Goal: Information Seeking & Learning: Learn about a topic

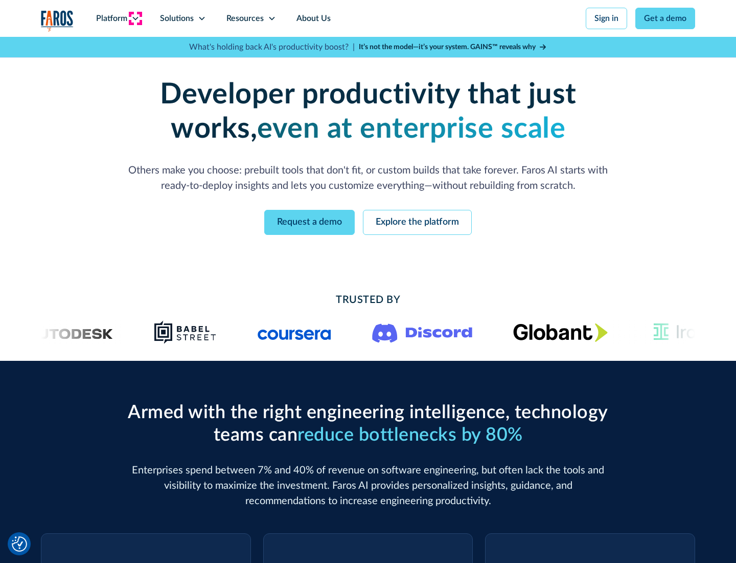
click at [135, 18] on icon at bounding box center [135, 18] width 8 height 8
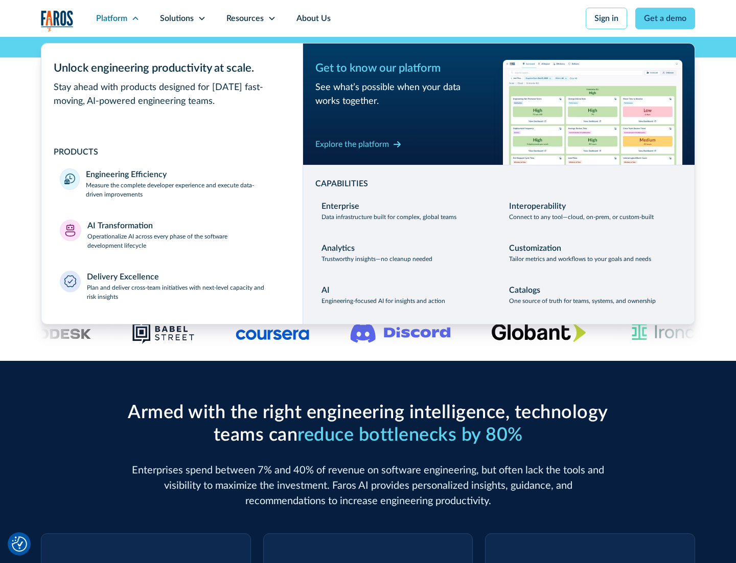
click at [185, 189] on p "Measure the complete developer experience and execute data-driven improvements" at bounding box center [185, 190] width 198 height 18
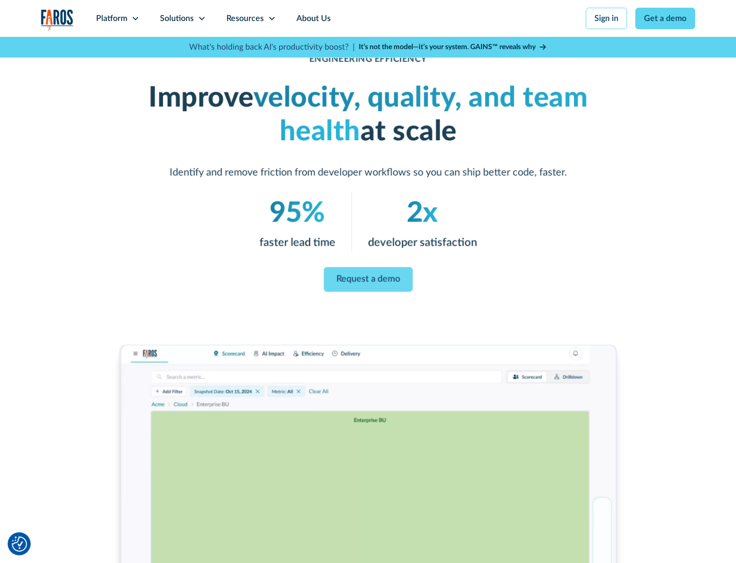
click at [368, 279] on link "Request a demo" at bounding box center [368, 279] width 89 height 25
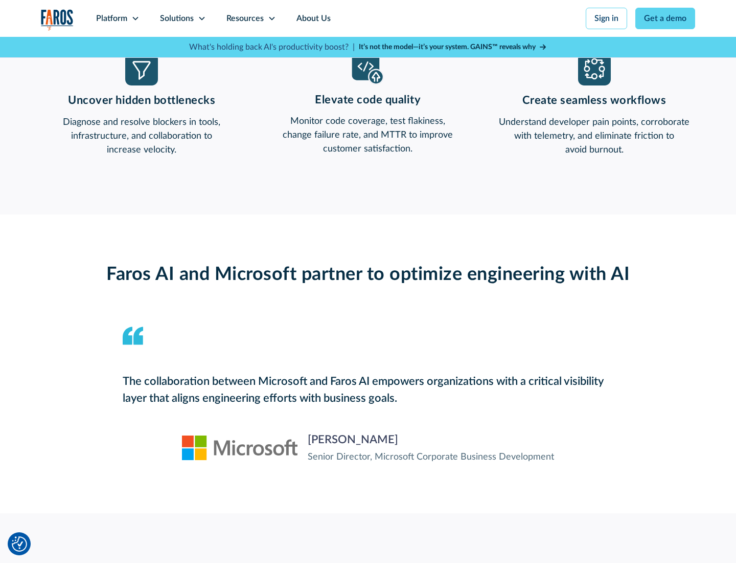
click at [135, 18] on icon at bounding box center [135, 18] width 8 height 8
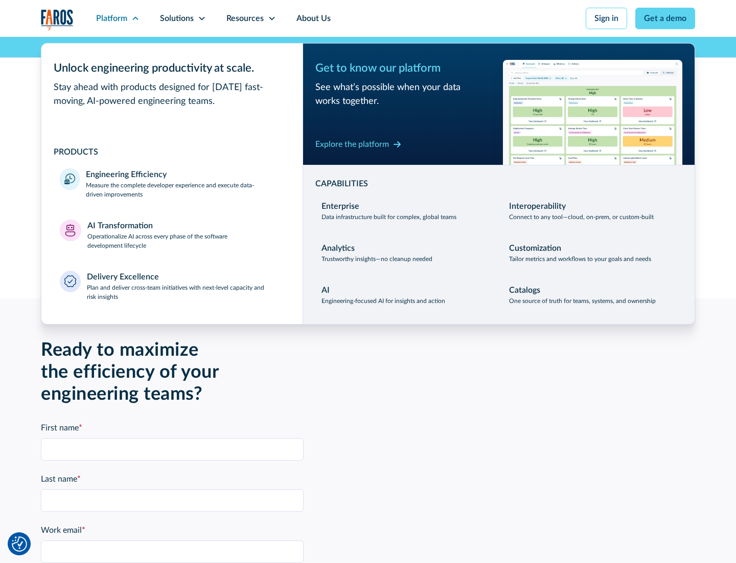
scroll to position [2243, 0]
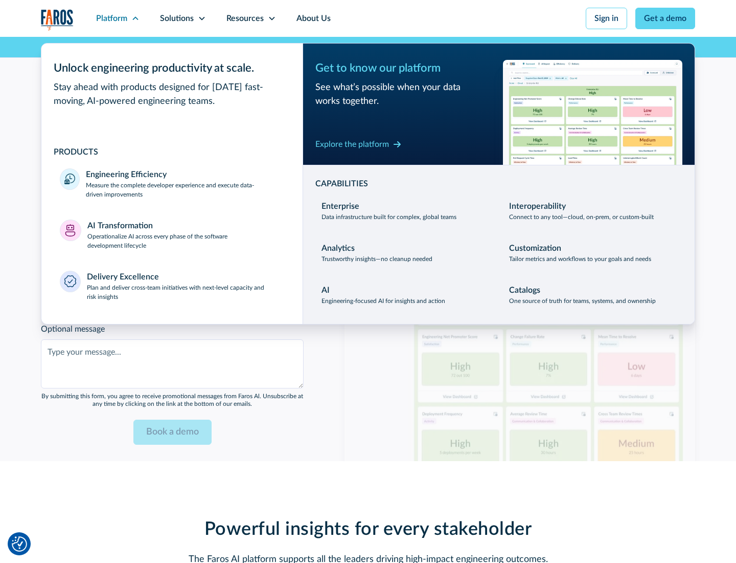
click at [186, 234] on p "Operationalize AI across every phase of the software development lifecycle" at bounding box center [185, 241] width 197 height 18
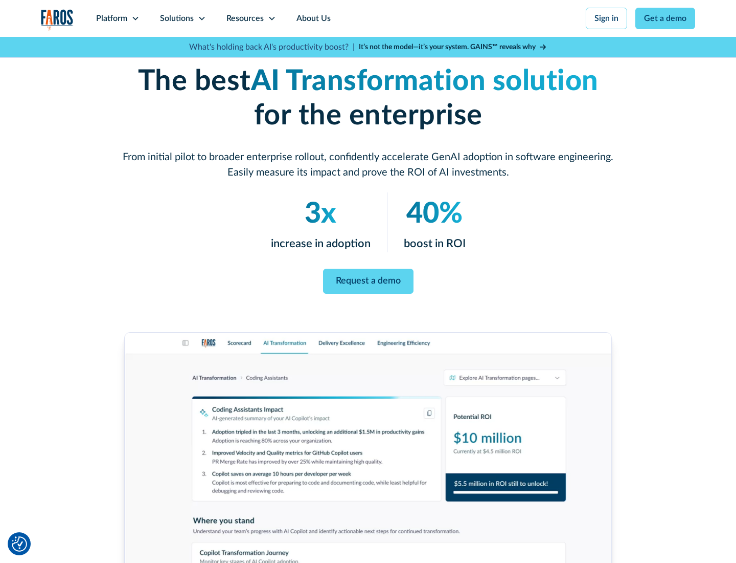
click at [368, 278] on link "Request a demo" at bounding box center [368, 280] width 91 height 25
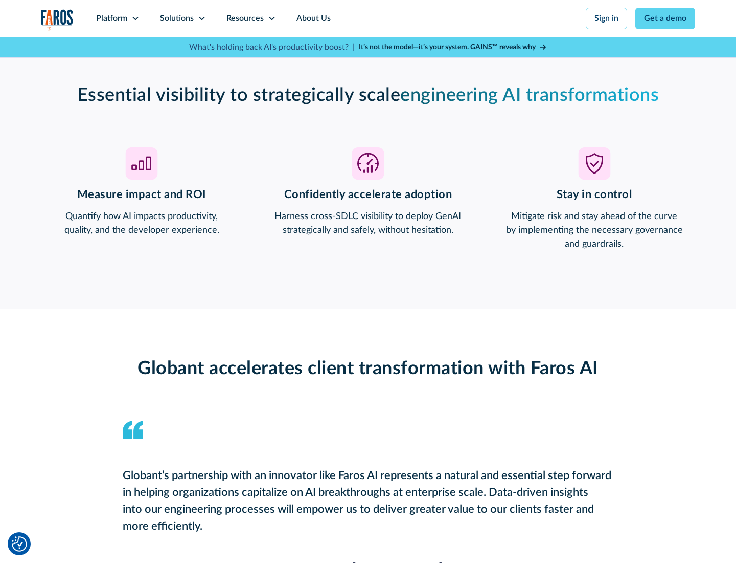
click at [118, 18] on div "Platform" at bounding box center [111, 18] width 31 height 12
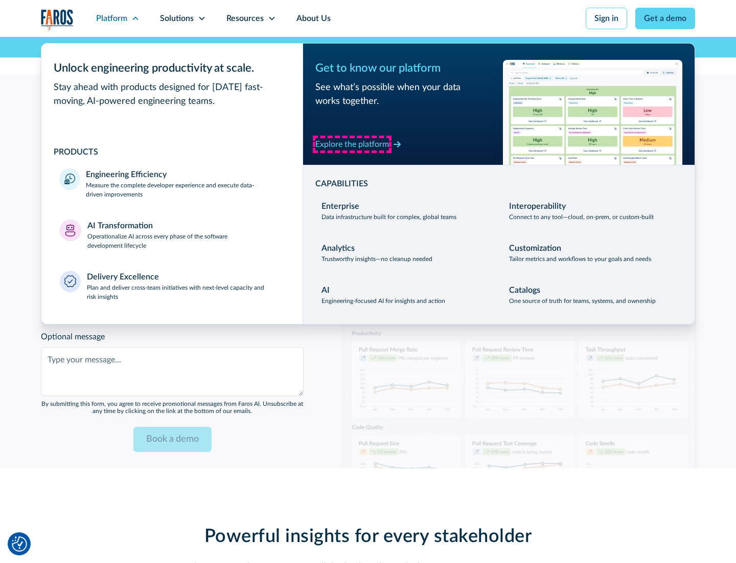
scroll to position [2489, 0]
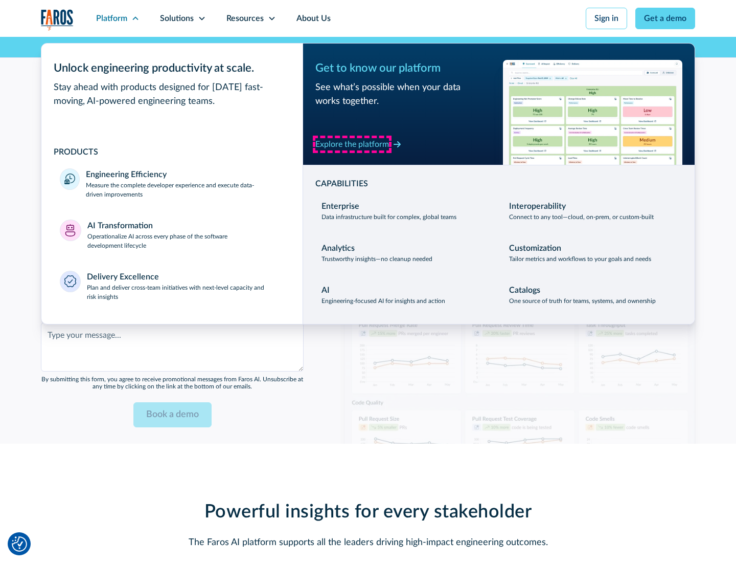
click at [352, 144] on div "Explore the platform" at bounding box center [353, 144] width 74 height 12
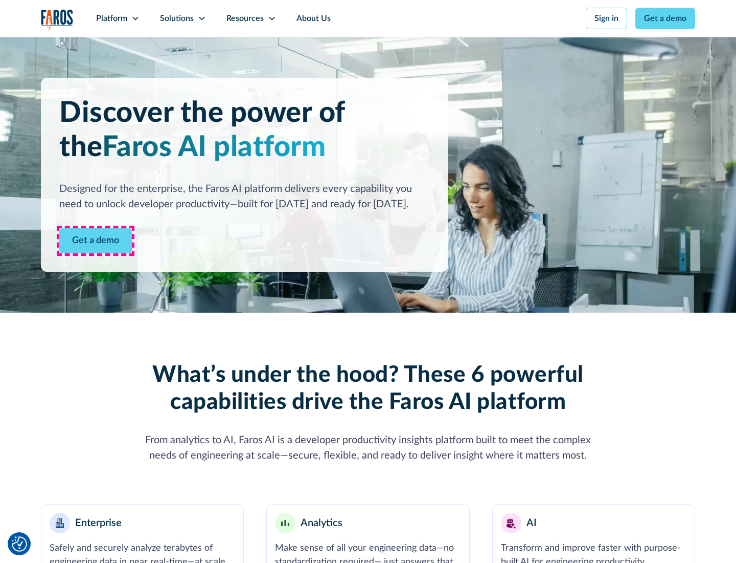
click at [96, 240] on link "Get a demo" at bounding box center [95, 240] width 73 height 25
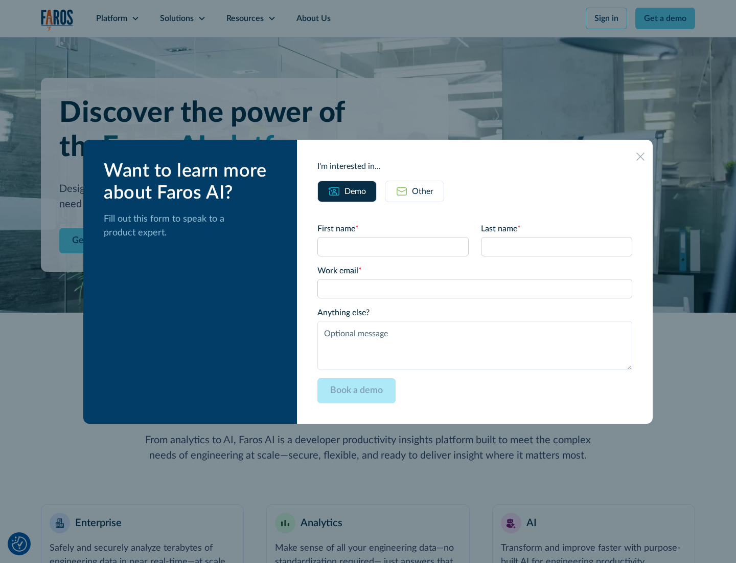
click at [423, 191] on div "Other" at bounding box center [422, 191] width 21 height 12
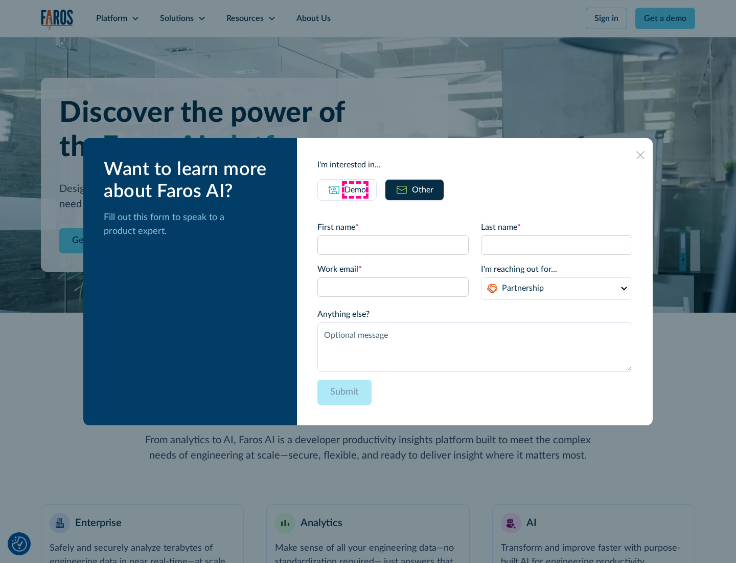
click at [355, 189] on div "Demo" at bounding box center [355, 190] width 21 height 12
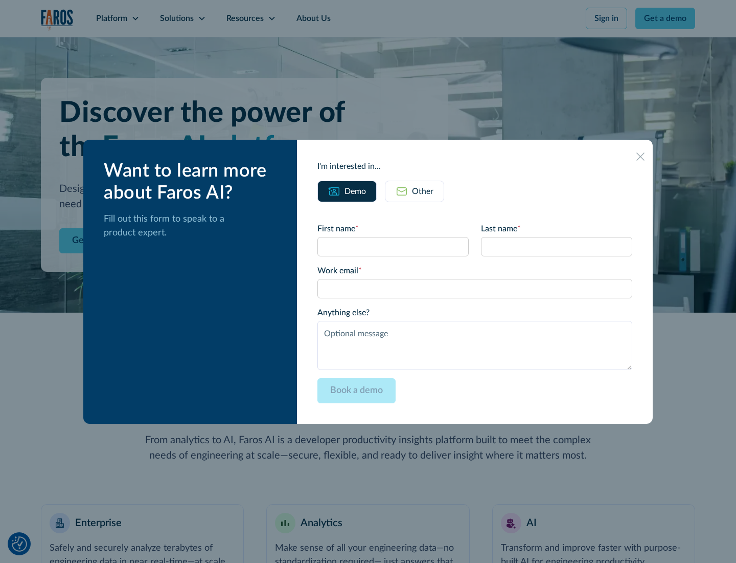
click at [641, 156] on icon at bounding box center [641, 156] width 8 height 8
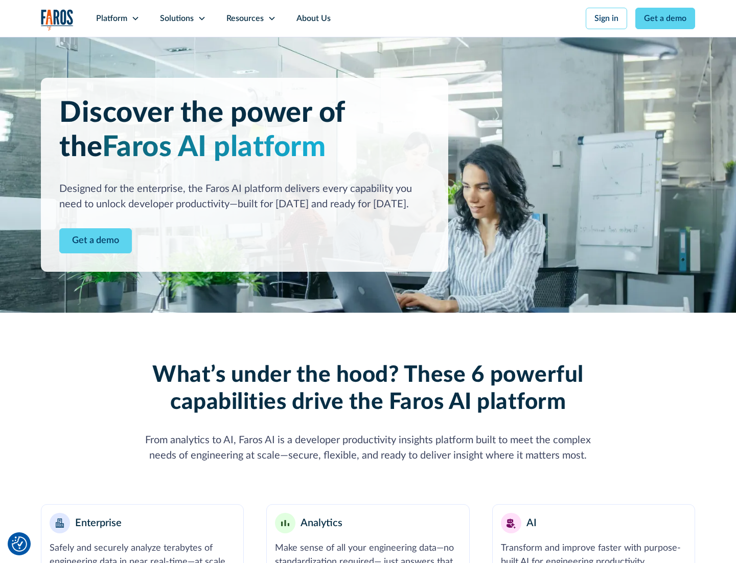
click at [135, 18] on icon at bounding box center [135, 18] width 8 height 8
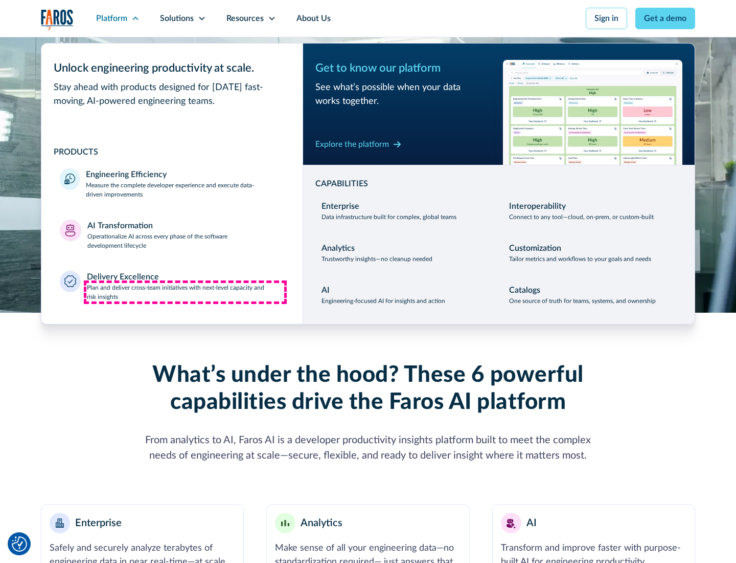
click at [185, 291] on p "Plan and deliver cross-team initiatives with next-level capacity and risk insig…" at bounding box center [186, 292] width 198 height 18
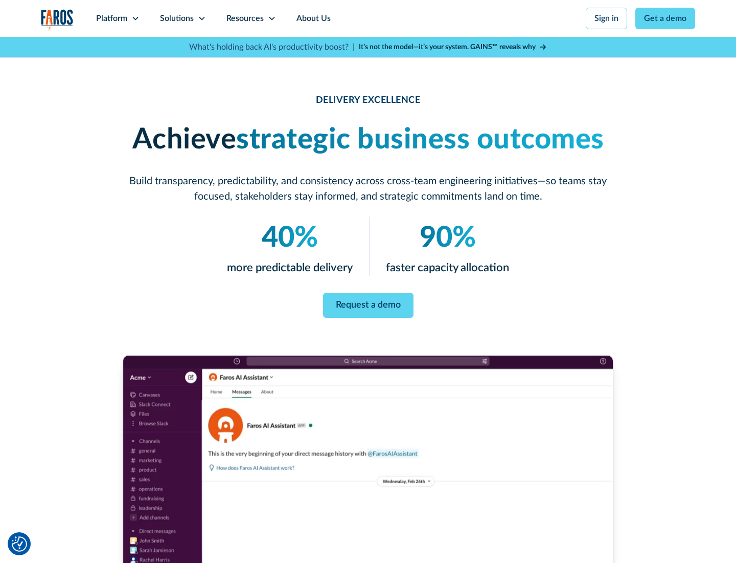
click at [201, 18] on icon at bounding box center [202, 18] width 8 height 8
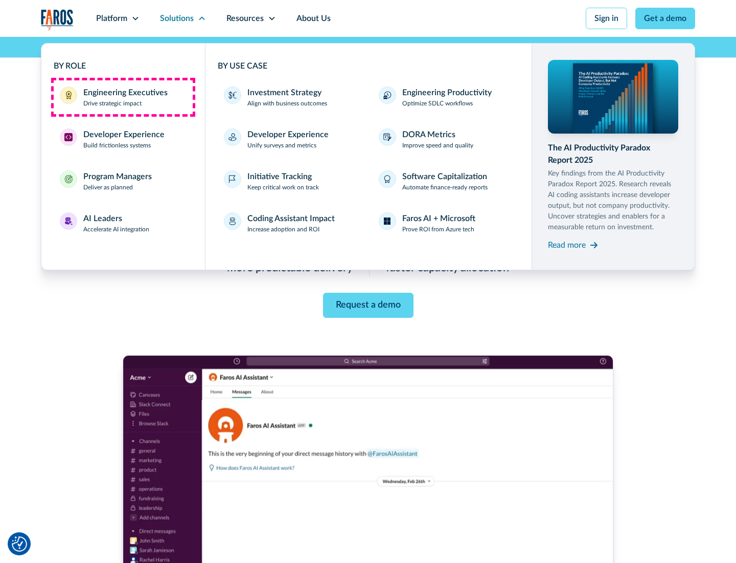
click at [123, 97] on div "Engineering Executives" at bounding box center [125, 92] width 84 height 12
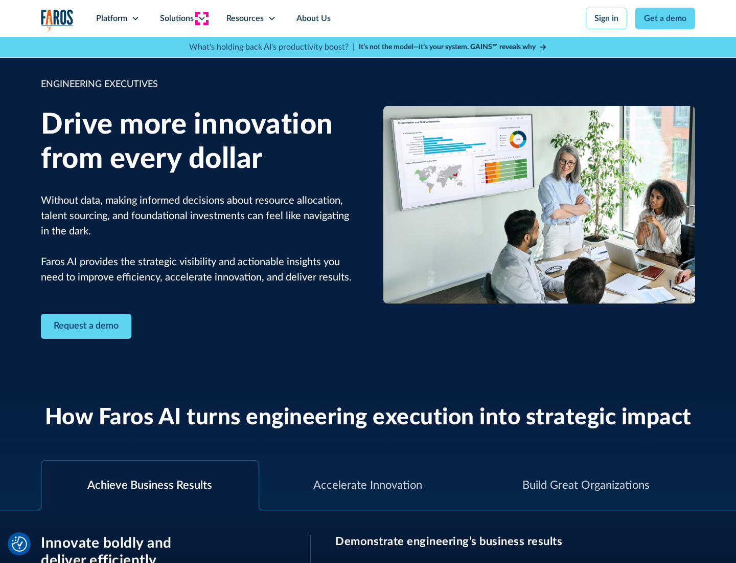
click at [201, 18] on icon at bounding box center [202, 18] width 8 height 8
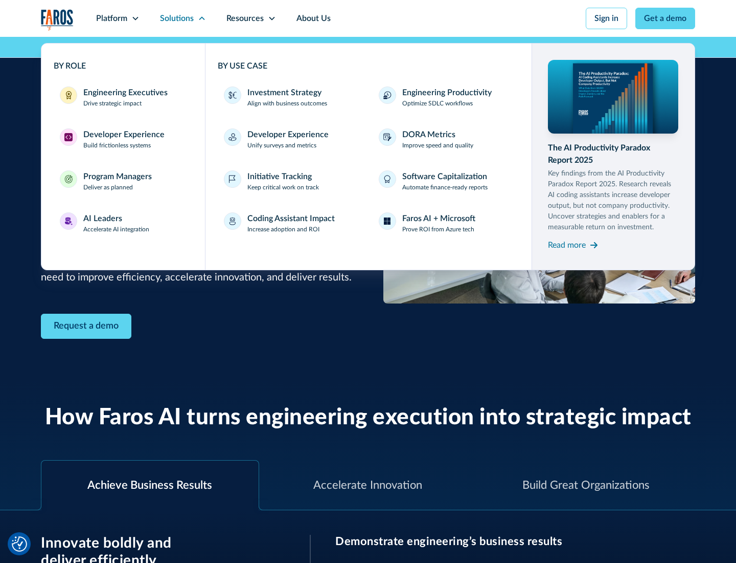
click at [123, 134] on div "Developer Experience" at bounding box center [123, 134] width 81 height 12
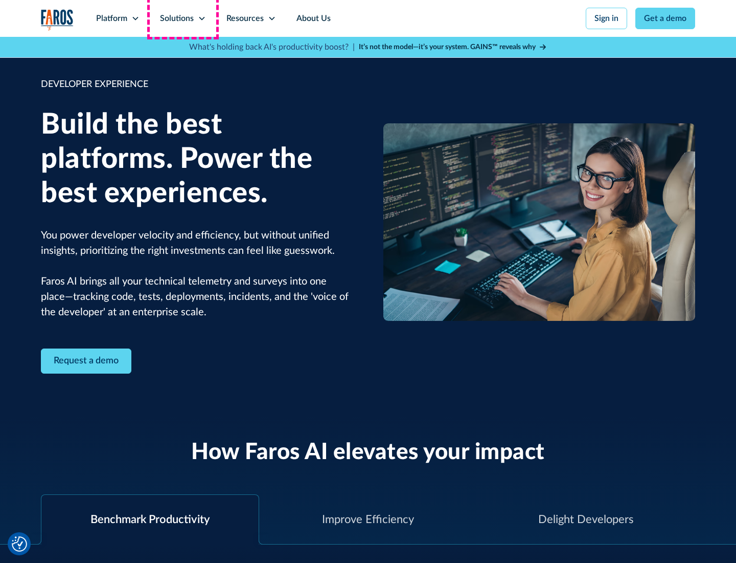
click at [183, 18] on div "Solutions" at bounding box center [177, 18] width 34 height 12
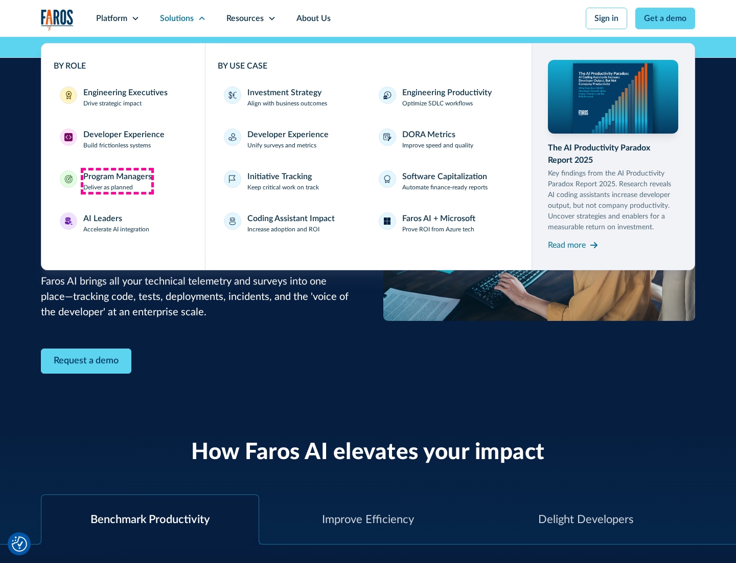
click at [117, 181] on div "Program Managers" at bounding box center [117, 176] width 69 height 12
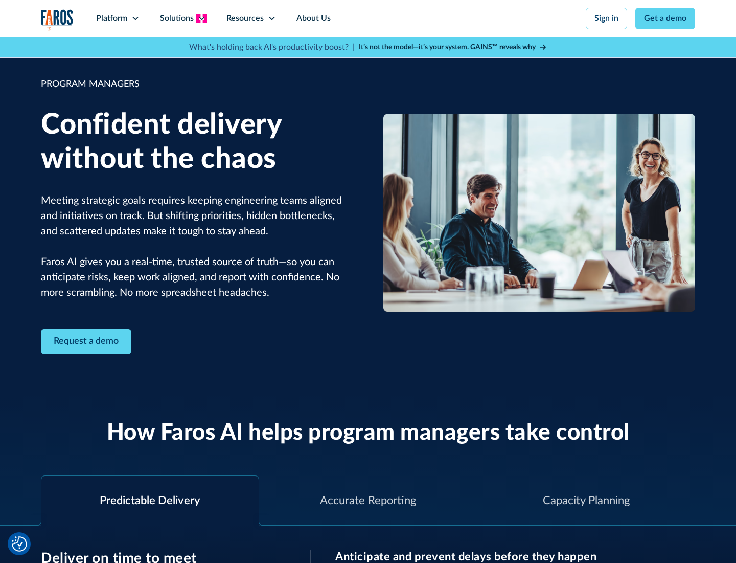
click at [201, 18] on icon at bounding box center [202, 18] width 8 height 8
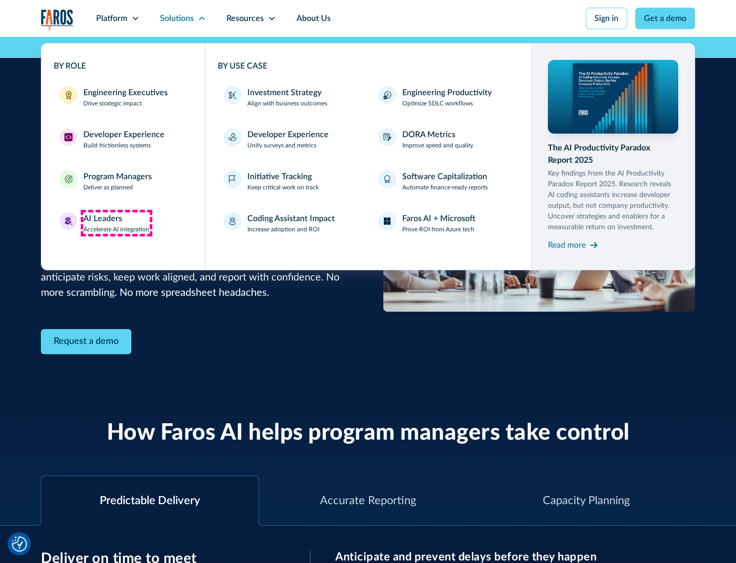
click at [117, 223] on div "AI Leaders" at bounding box center [102, 218] width 39 height 12
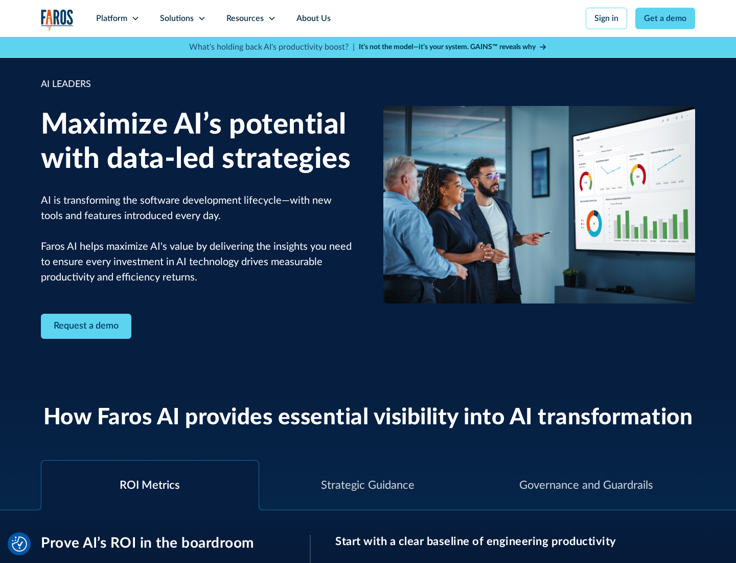
click at [201, 18] on icon at bounding box center [202, 18] width 8 height 8
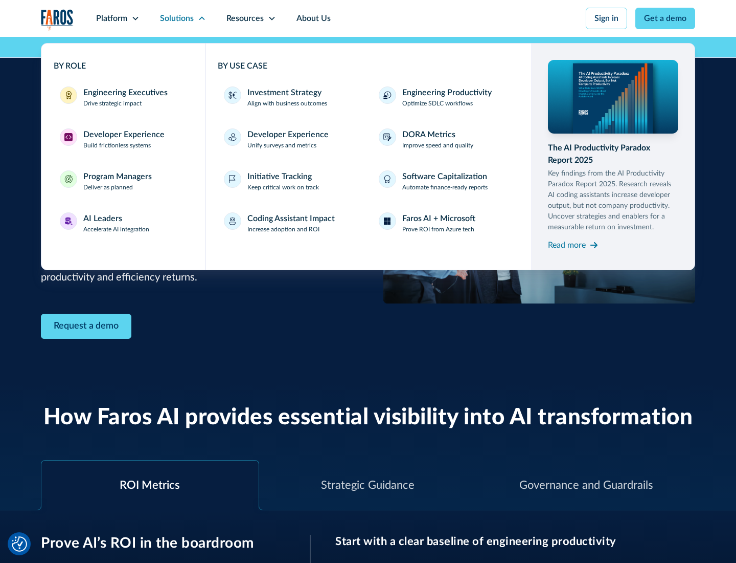
click at [283, 93] on div "Investment Strategy" at bounding box center [285, 92] width 74 height 12
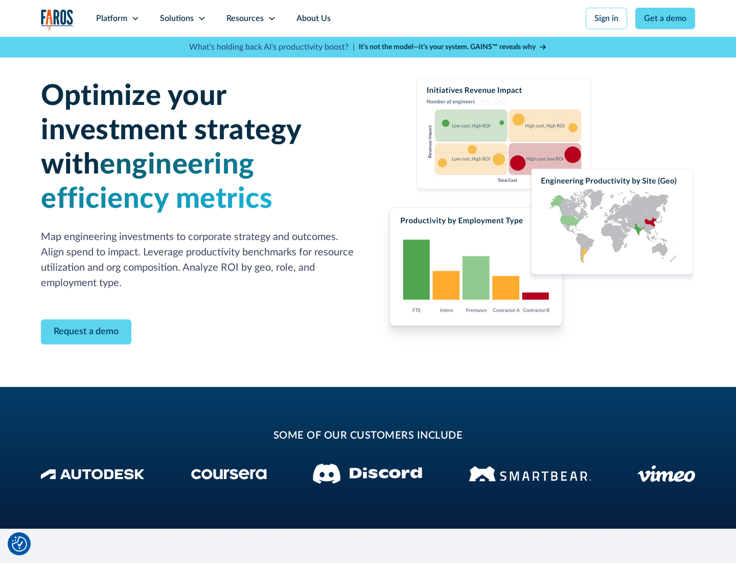
click at [201, 18] on icon at bounding box center [202, 18] width 8 height 8
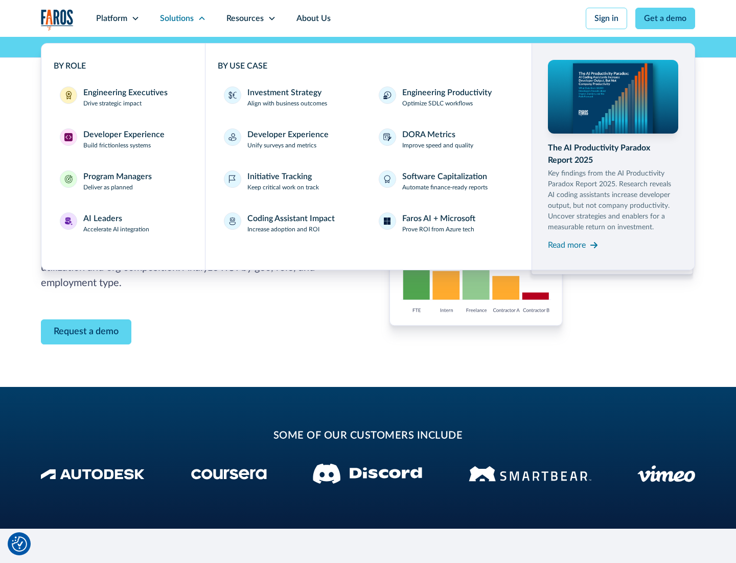
click at [438, 229] on p "Prove ROI from Azure tech" at bounding box center [438, 228] width 72 height 9
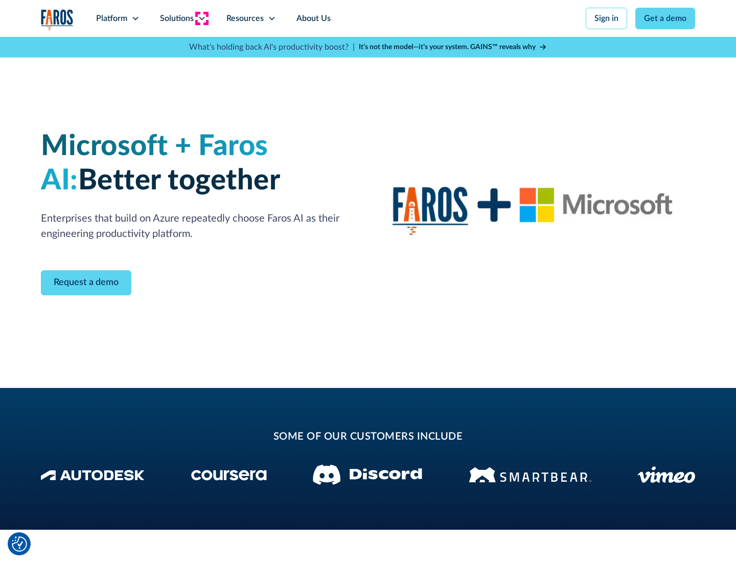
click at [201, 18] on icon at bounding box center [202, 18] width 8 height 8
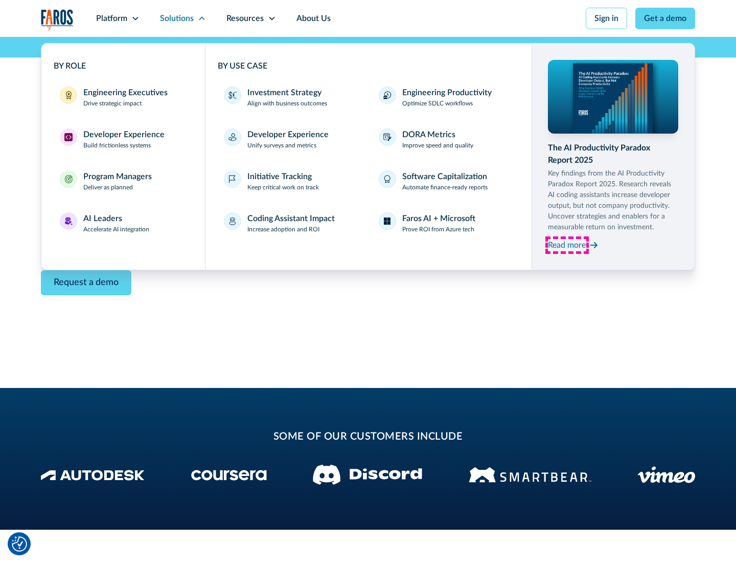
click at [567, 244] on div "Read more" at bounding box center [567, 245] width 38 height 12
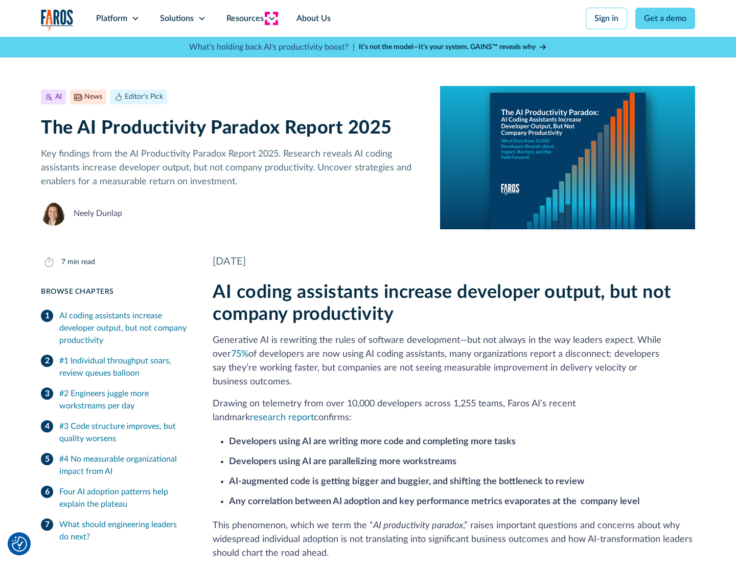
click at [271, 18] on icon at bounding box center [272, 18] width 8 height 8
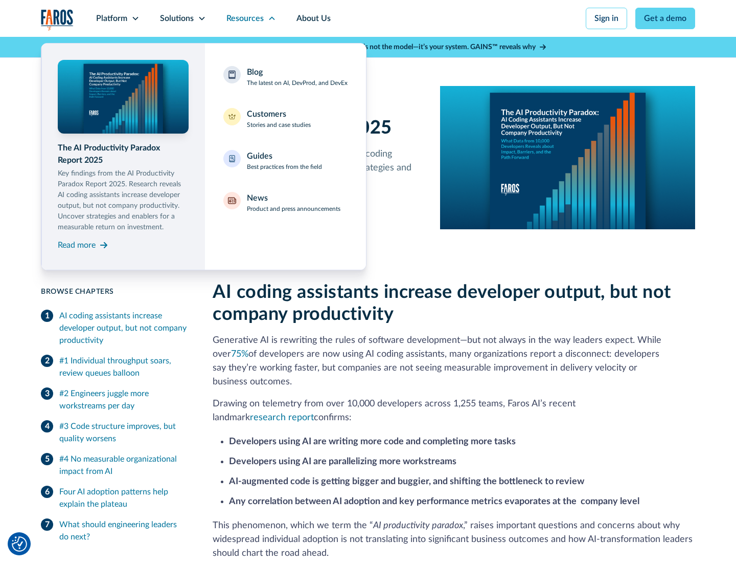
click at [297, 77] on div "Blog The latest on AI, DevProd, and DevEx" at bounding box center [297, 76] width 101 height 21
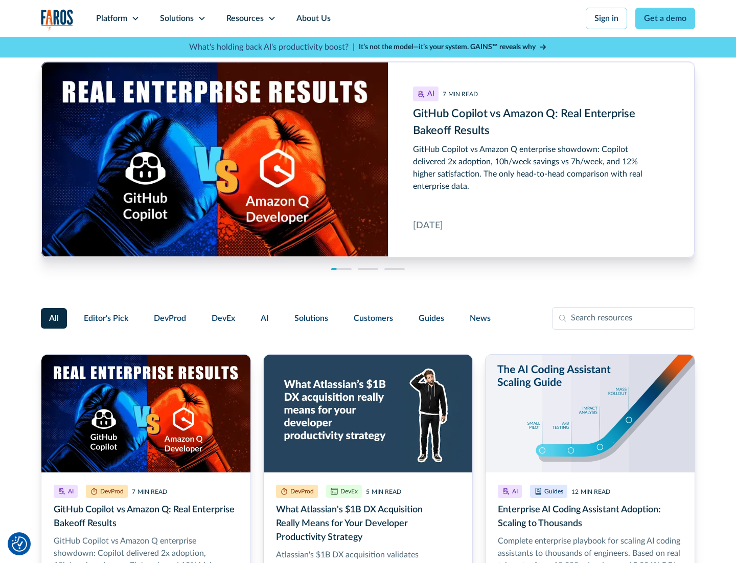
click at [666, 18] on link "Get a demo" at bounding box center [666, 18] width 60 height 21
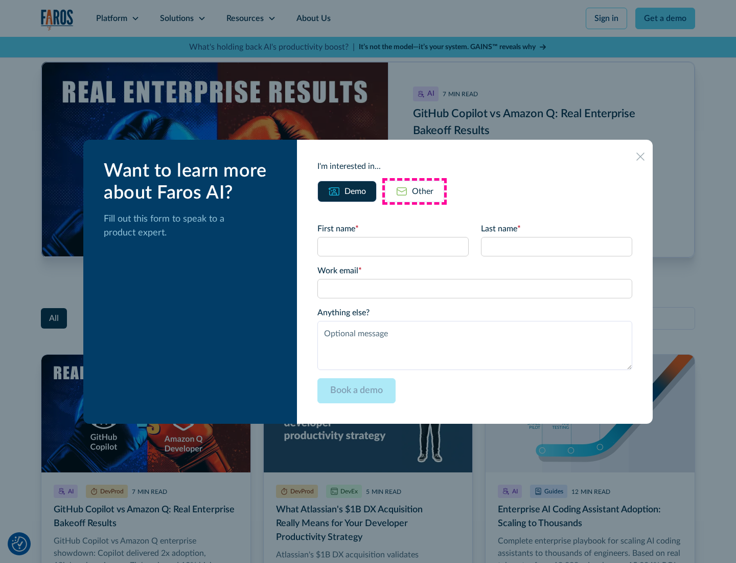
click at [415, 191] on div "Other" at bounding box center [422, 191] width 21 height 12
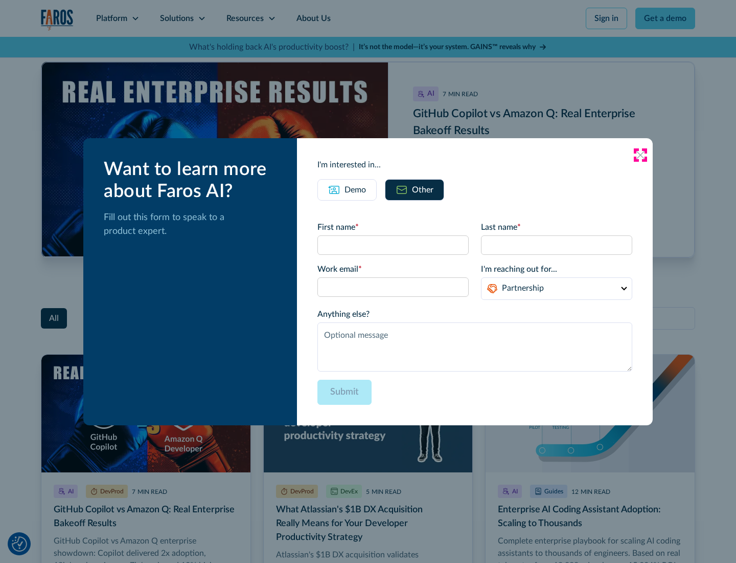
click at [641, 154] on icon at bounding box center [641, 155] width 8 height 8
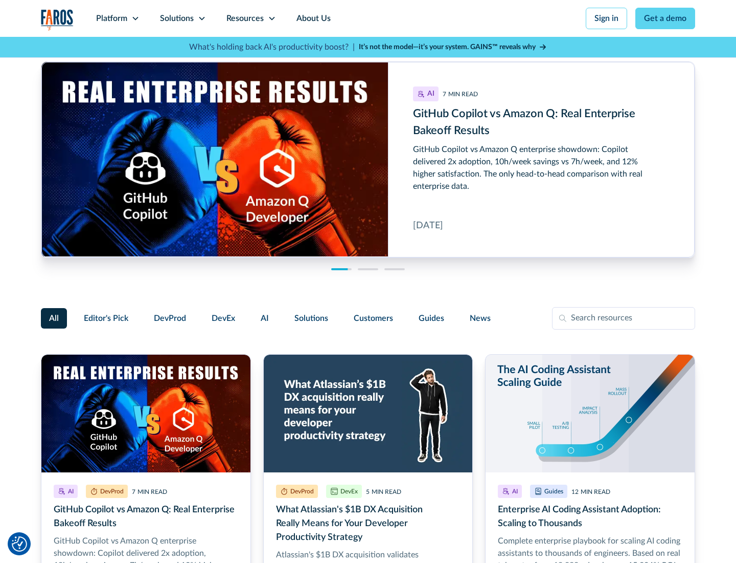
click at [312, 18] on link "About Us" at bounding box center [313, 18] width 55 height 37
